Goal: Book appointment/travel/reservation

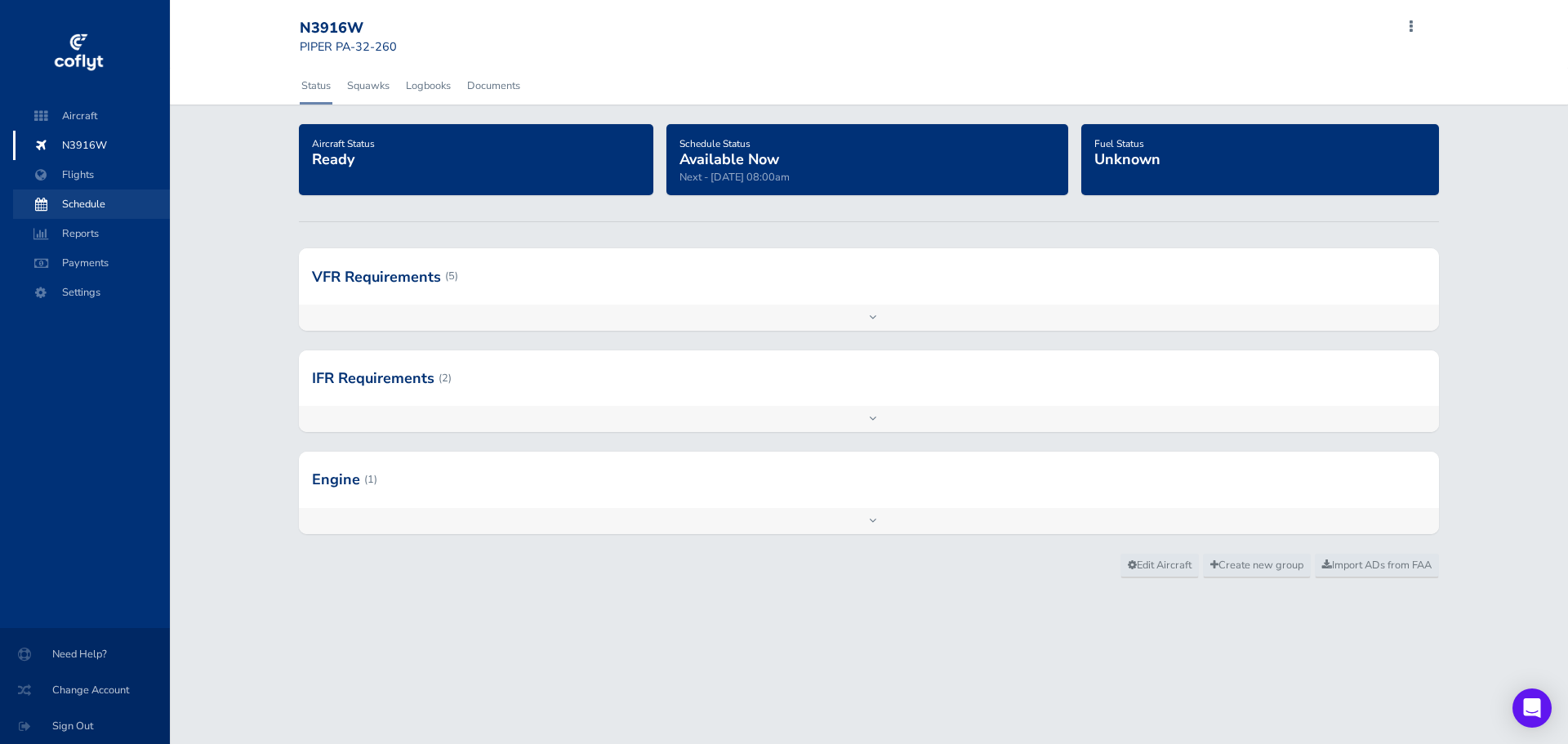
click at [98, 210] on span "Schedule" at bounding box center [91, 204] width 124 height 29
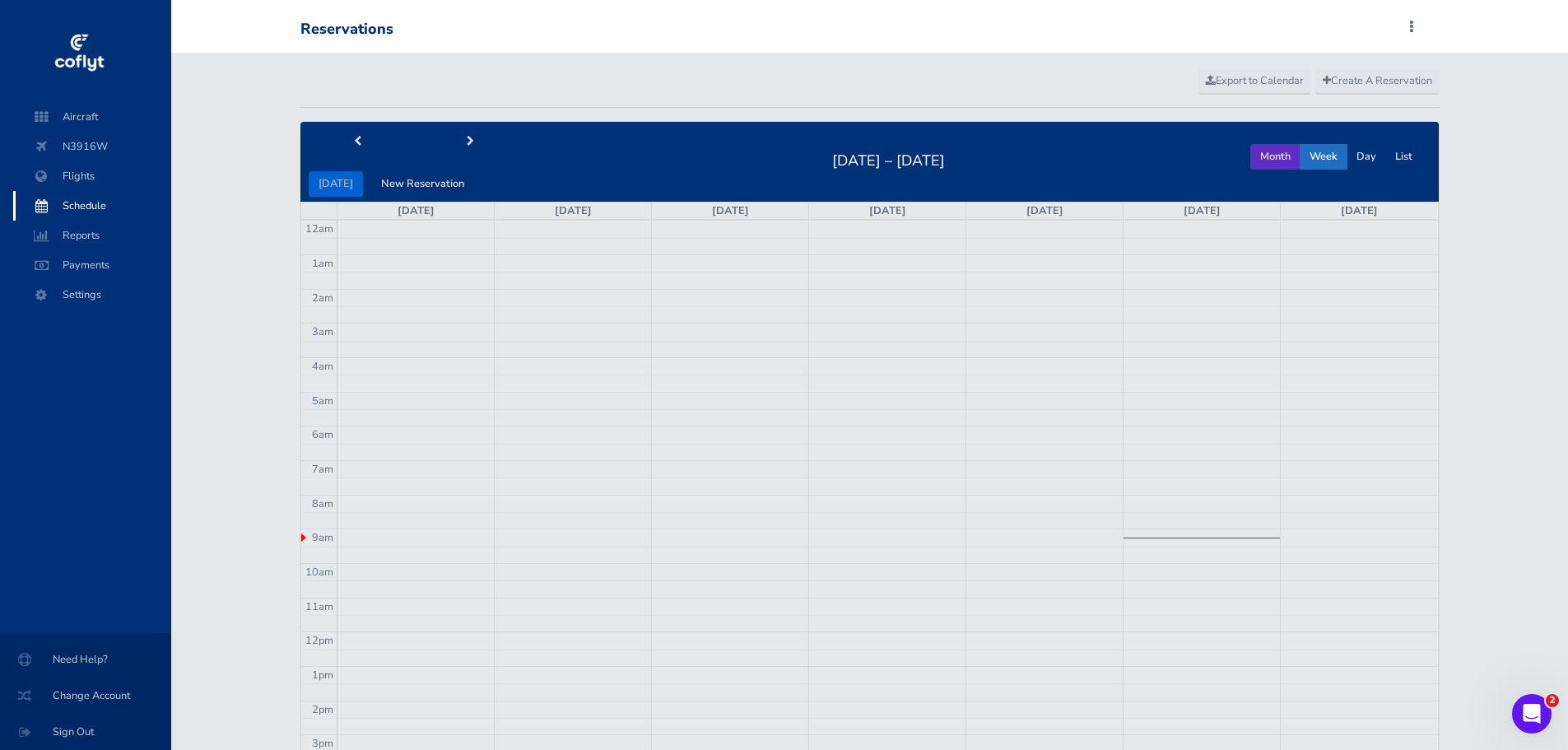
click at [1276, 149] on button "Month" at bounding box center [1276, 157] width 50 height 26
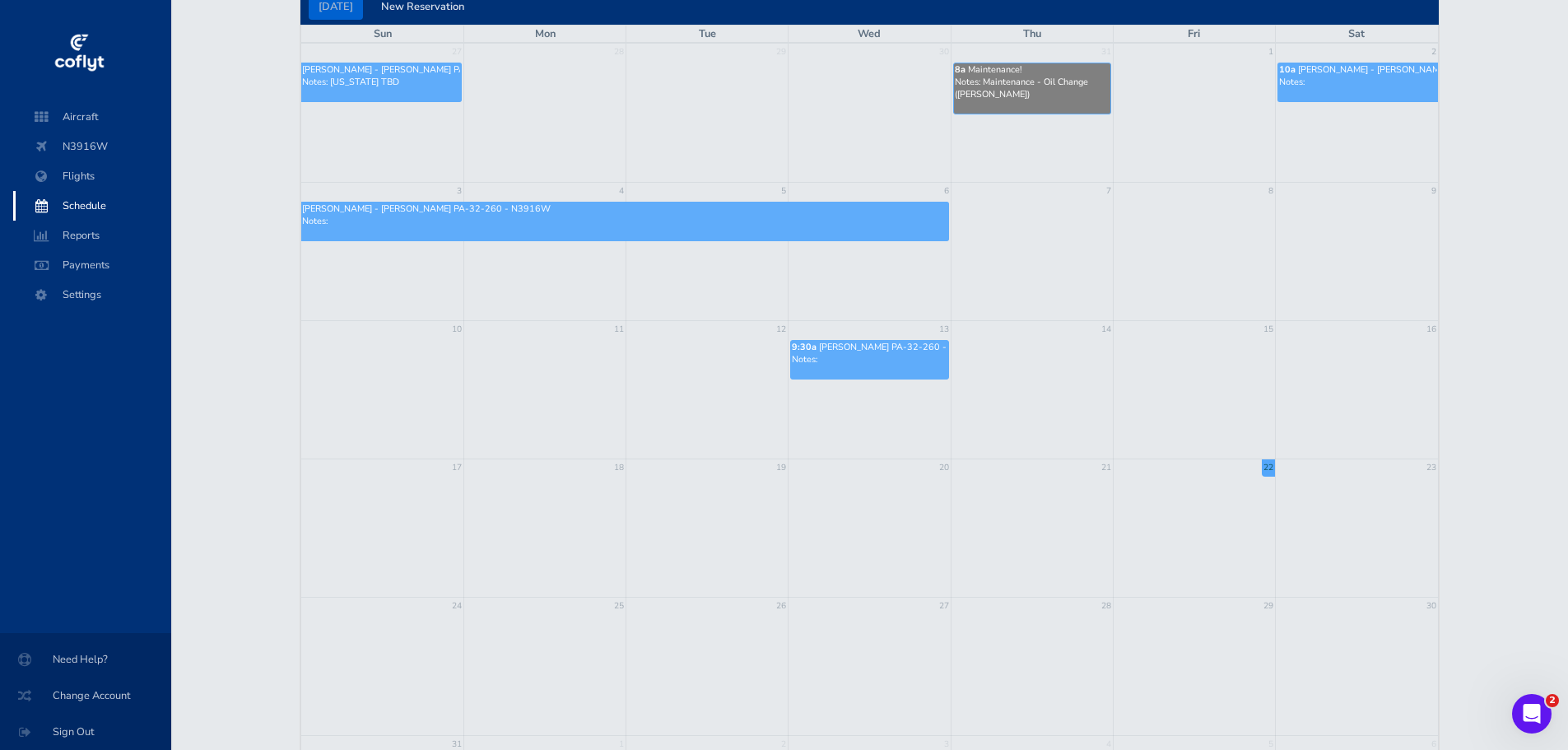
scroll to position [82, 0]
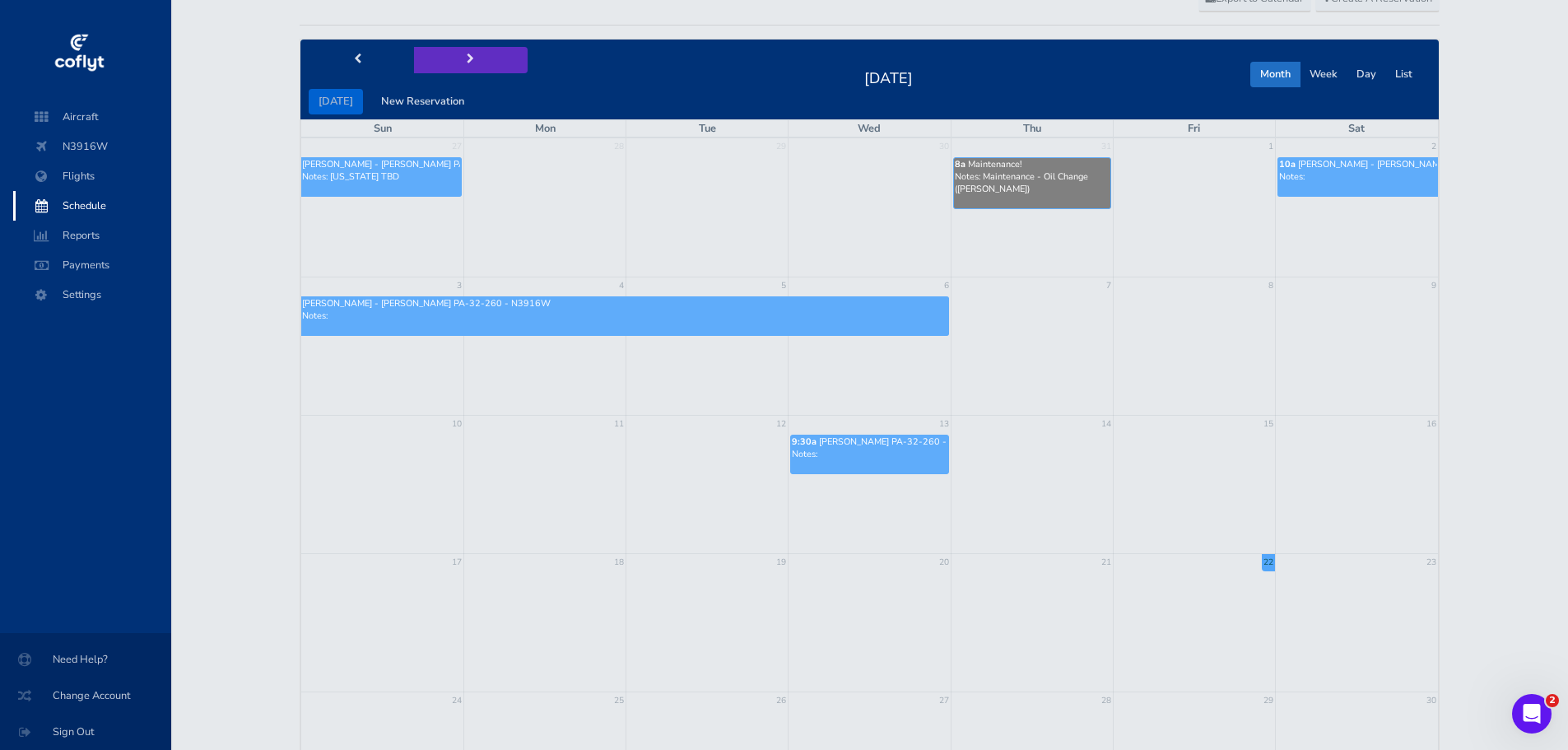
click at [476, 61] on button "next" at bounding box center [471, 59] width 114 height 26
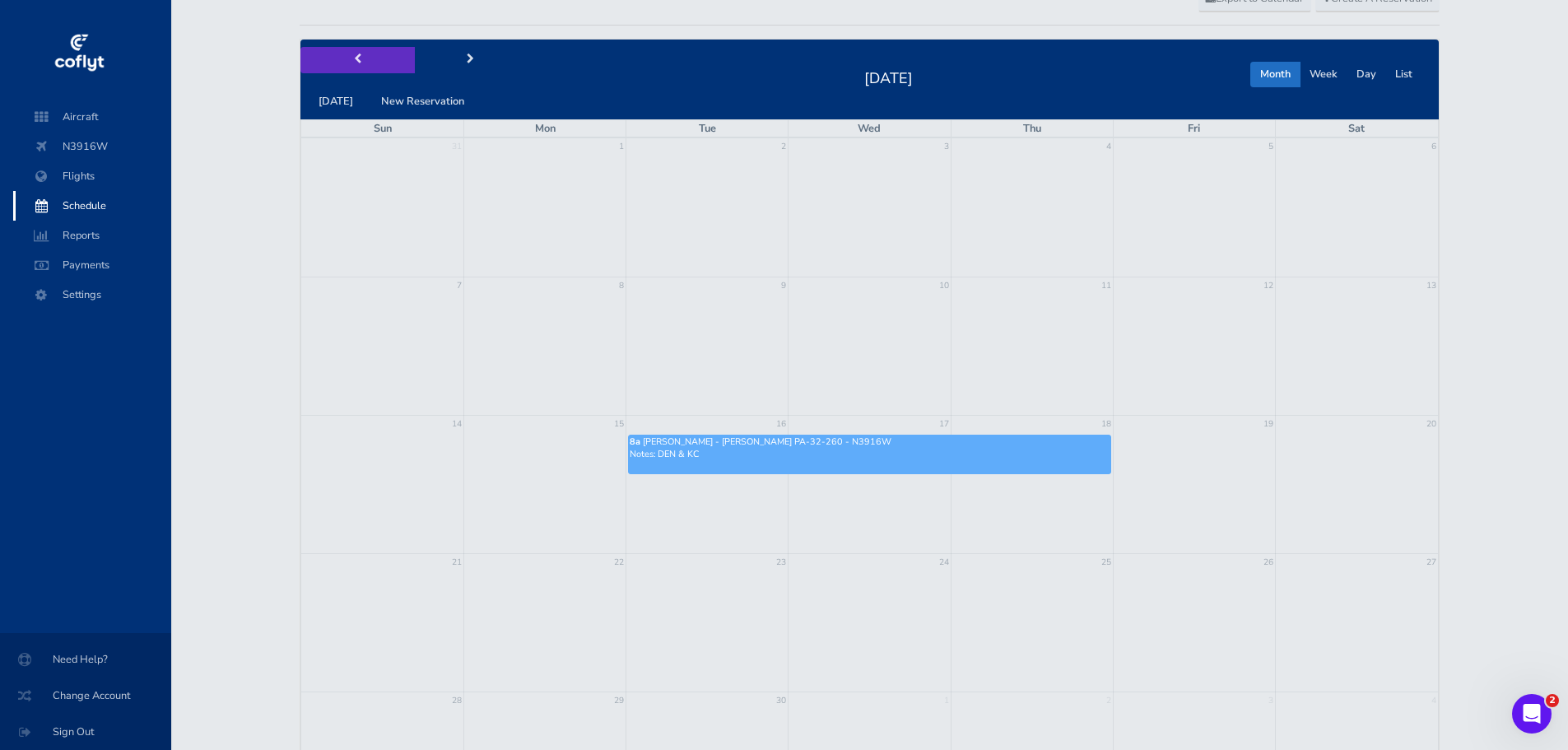
click at [366, 64] on button "prev" at bounding box center [357, 59] width 114 height 26
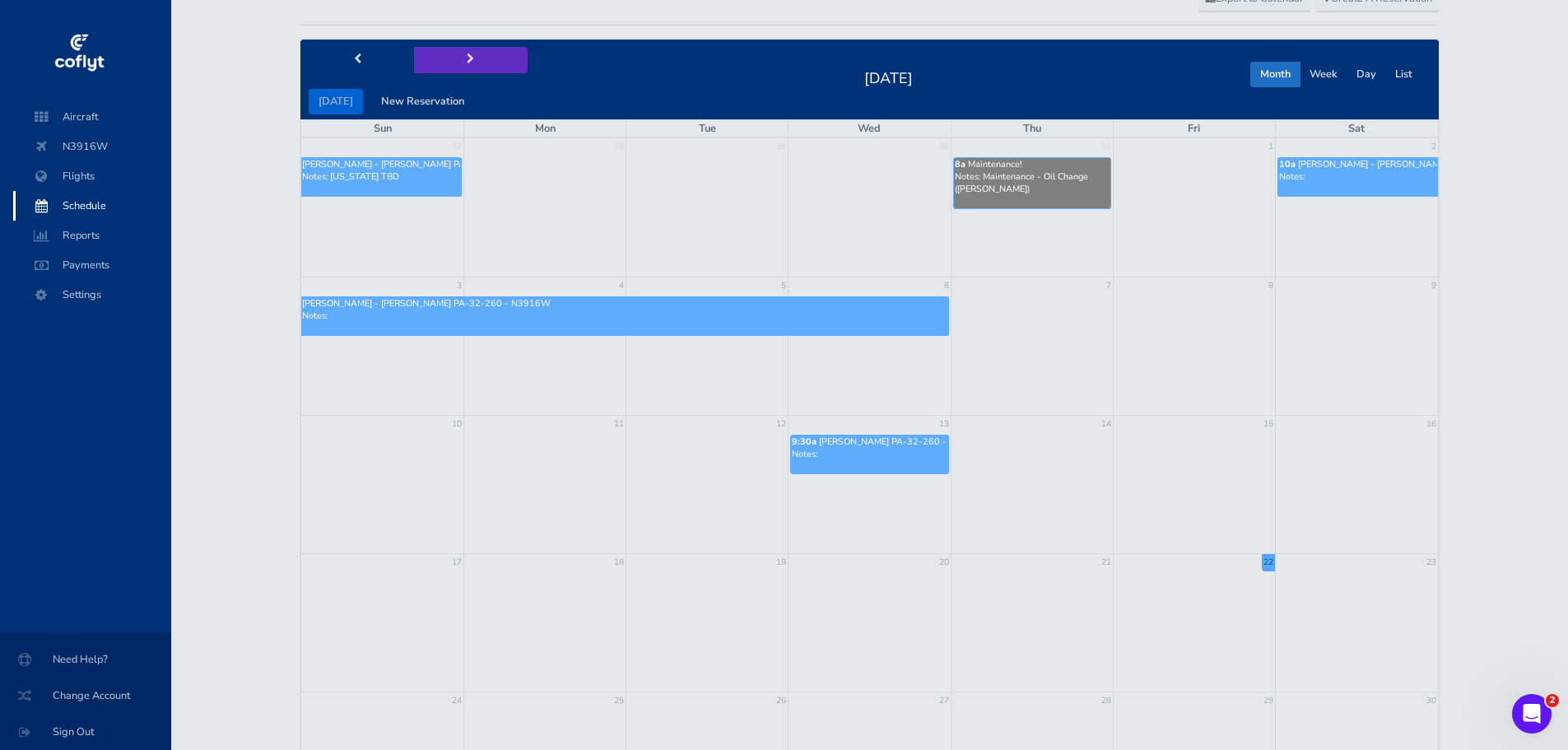
click at [467, 61] on span "next" at bounding box center [470, 59] width 8 height 10
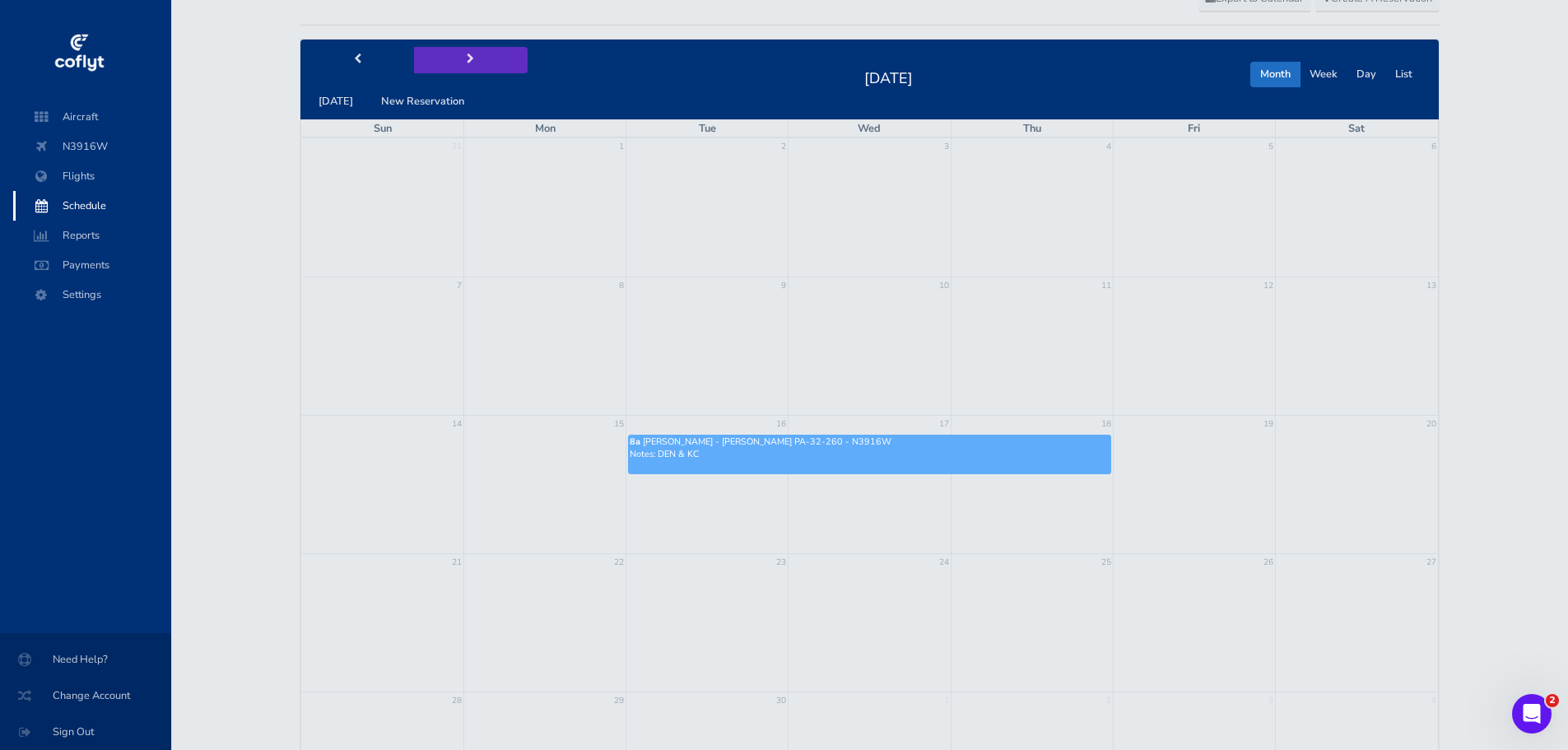
click at [467, 61] on span "next" at bounding box center [470, 59] width 8 height 10
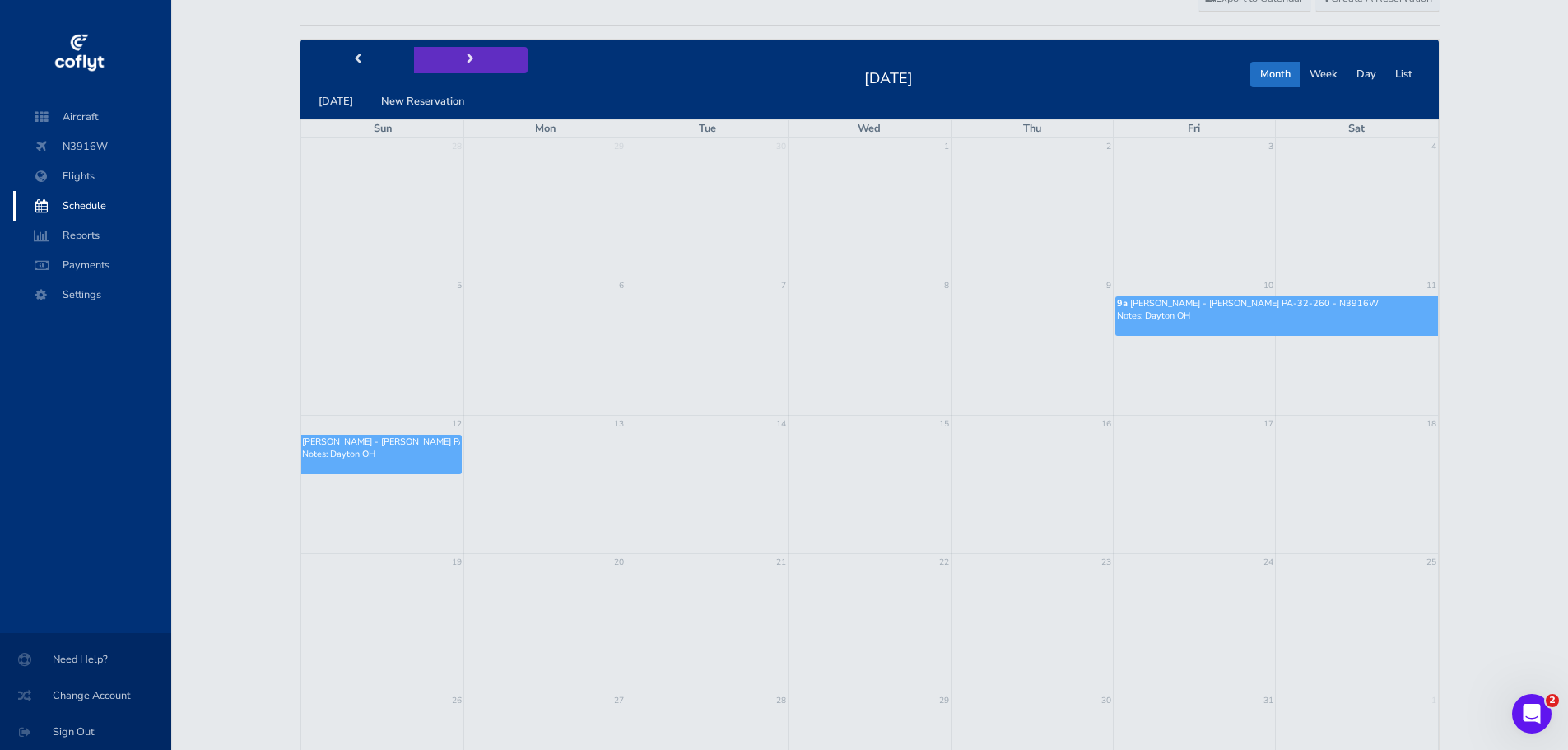
click at [467, 61] on span "next" at bounding box center [470, 59] width 8 height 10
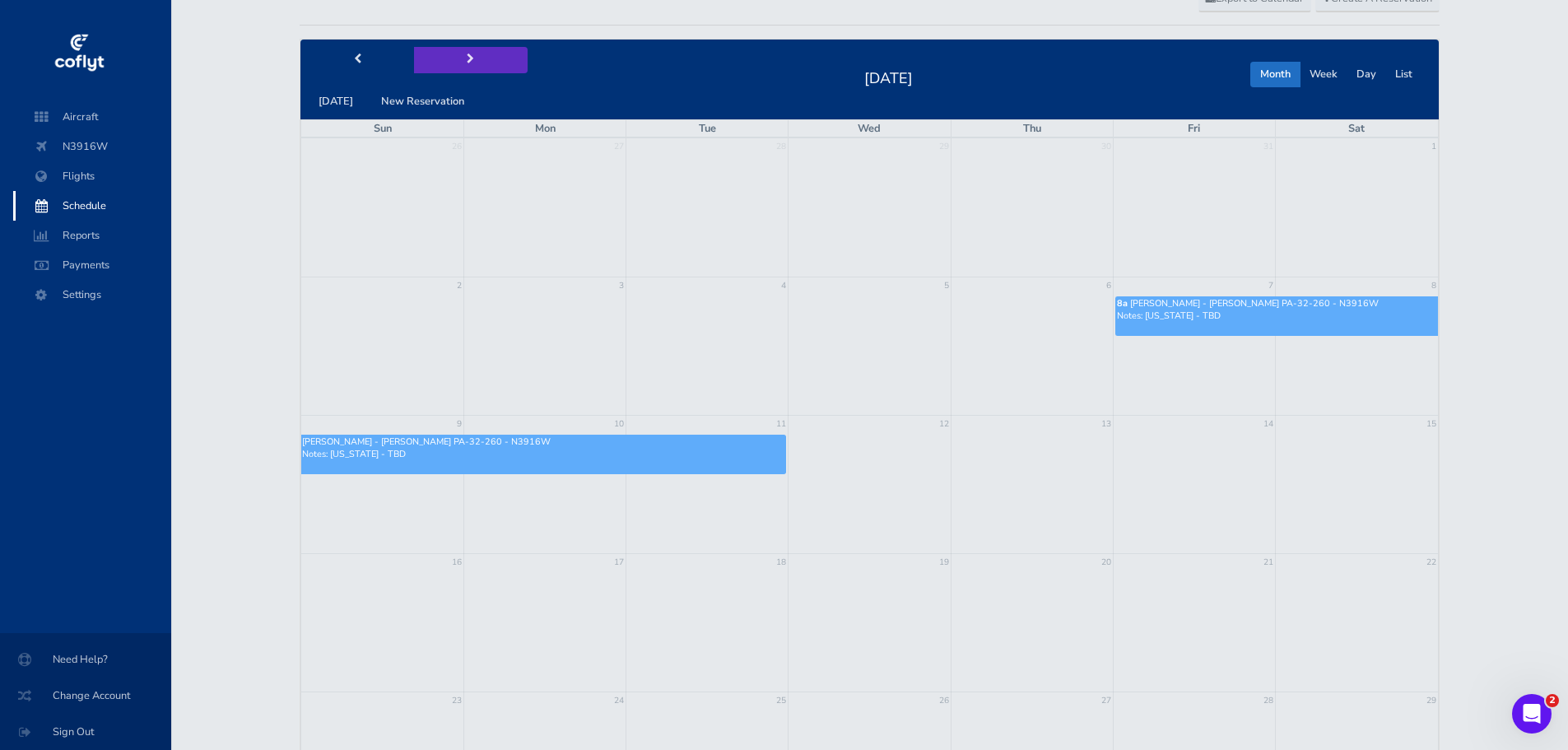
click at [467, 61] on span "next" at bounding box center [470, 59] width 8 height 10
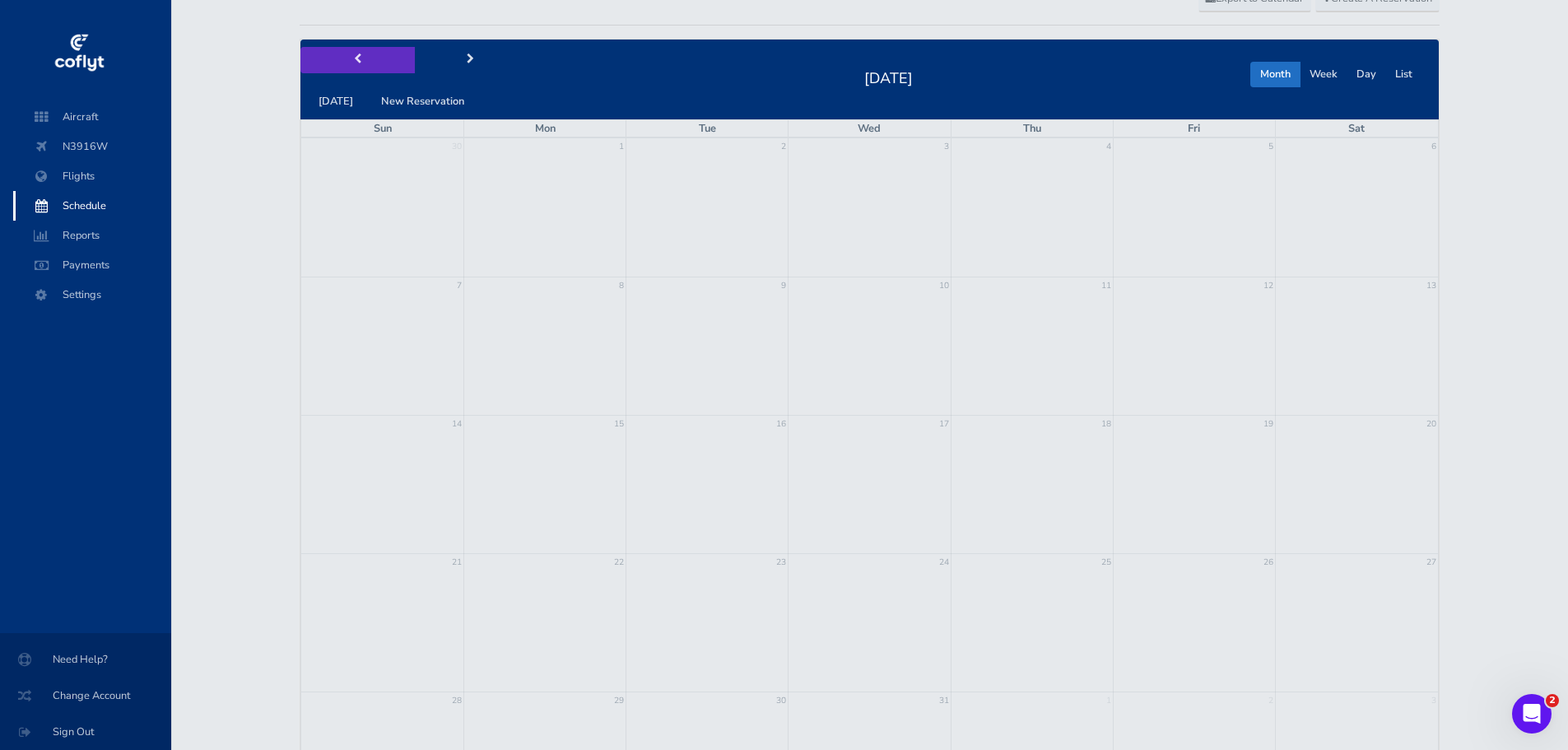
click at [345, 55] on button "prev" at bounding box center [357, 59] width 114 height 26
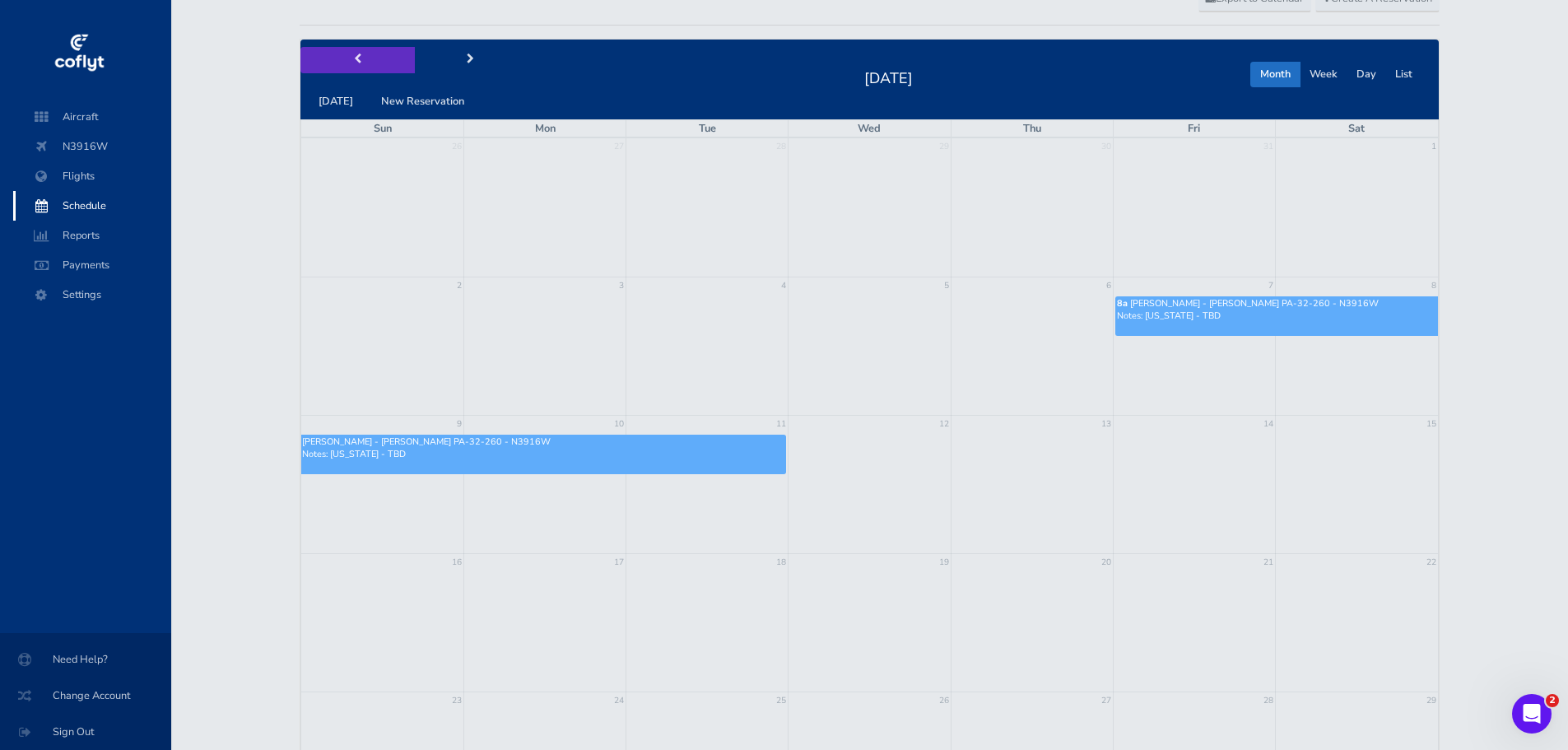
click at [347, 55] on button "prev" at bounding box center [357, 59] width 114 height 26
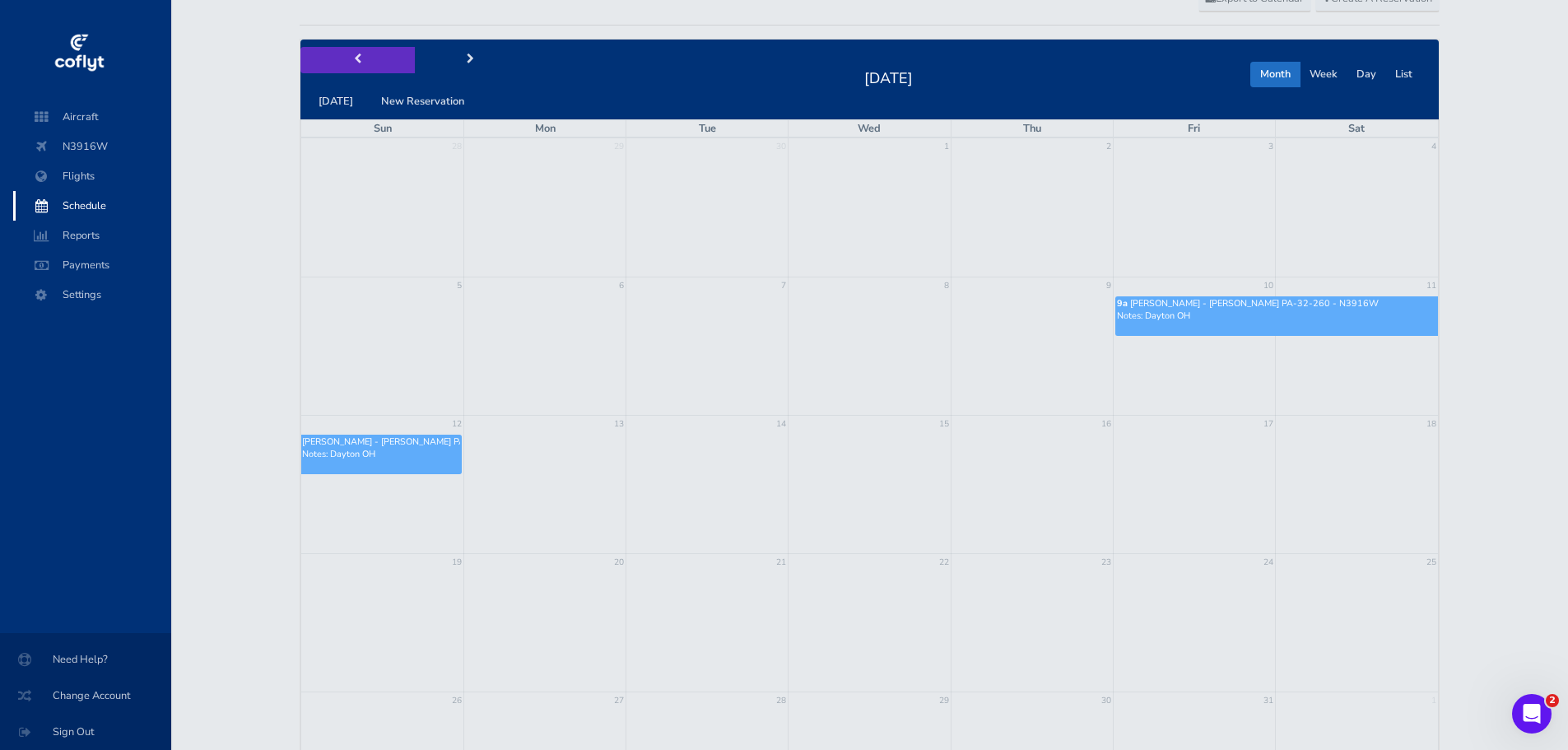
click at [347, 55] on button "prev" at bounding box center [357, 59] width 114 height 26
